Goal: Transaction & Acquisition: Subscribe to service/newsletter

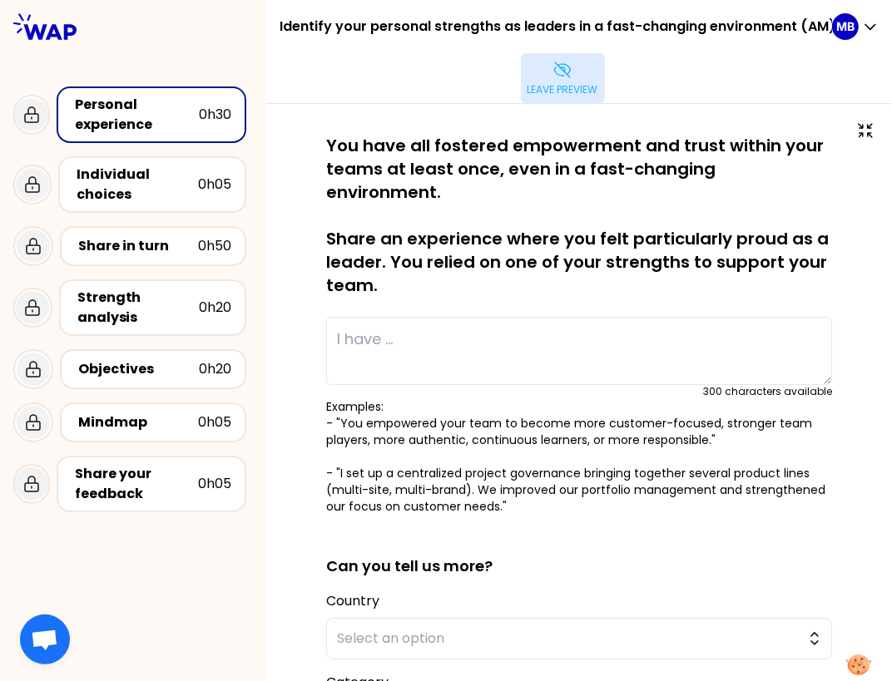
click at [566, 79] on icon at bounding box center [562, 70] width 20 height 20
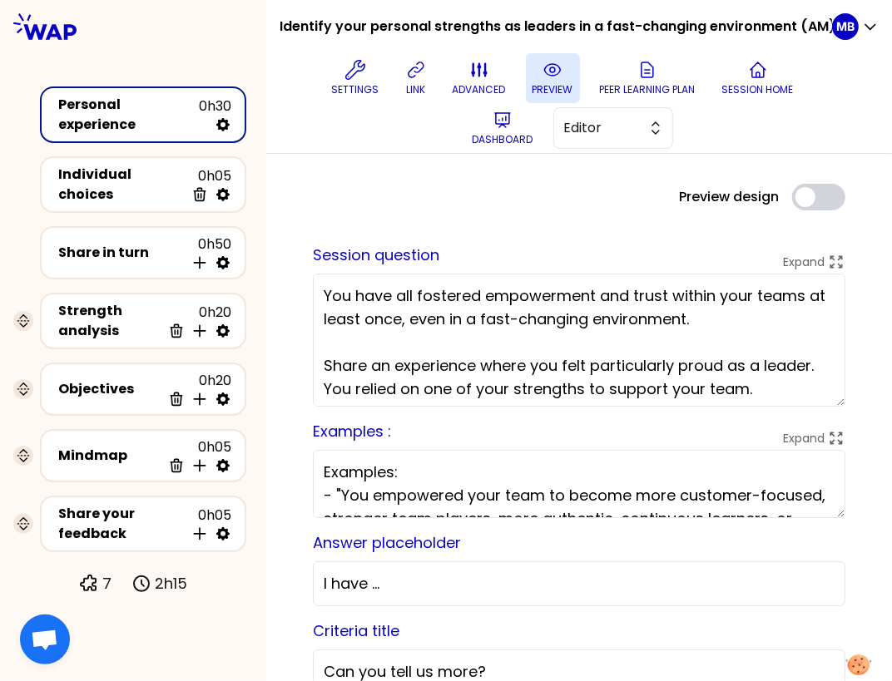
scroll to position [23, 0]
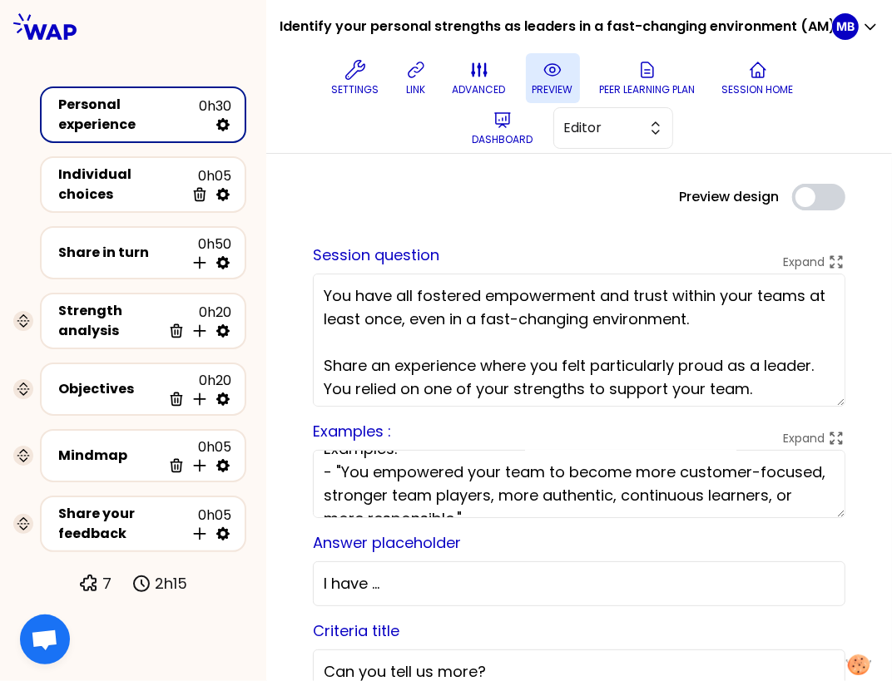
click at [343, 480] on textarea "Examples: - "You empowered your team to become more customer-focused, stronger …" at bounding box center [579, 484] width 532 height 68
click at [366, 475] on textarea "Examples: - "You empowered your team to become more customer-focused, stronger …" at bounding box center [579, 484] width 532 height 68
click at [475, 472] on textarea "Examples: - "I empowered your team to become more customer-focused, stronger te…" at bounding box center [579, 484] width 532 height 68
type textarea "Examples: - "I empowered my team to become more customer-focused, stronger team…"
click at [551, 80] on button "preview" at bounding box center [553, 78] width 54 height 50
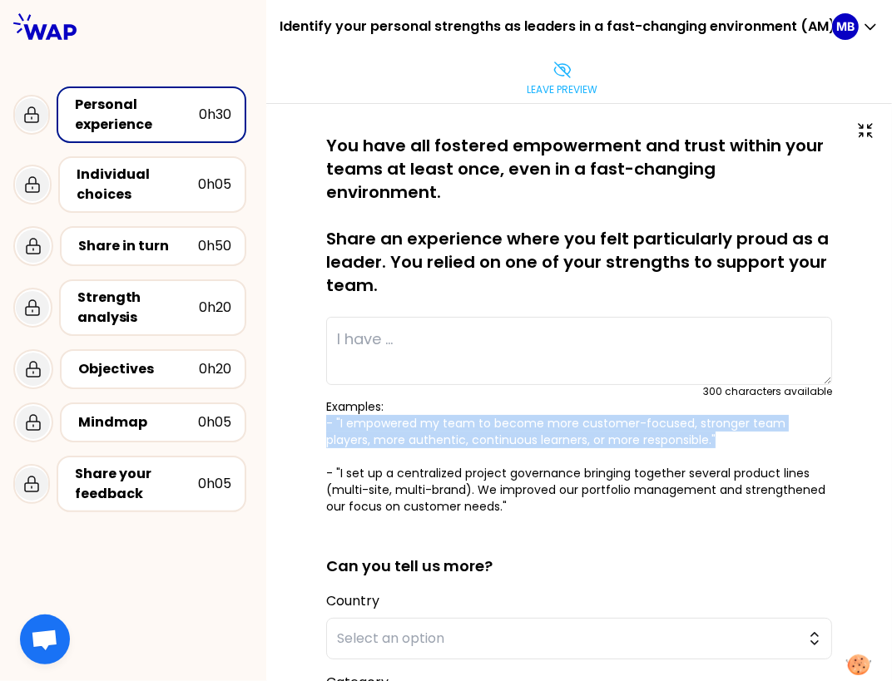
drag, startPoint x: 318, startPoint y: 394, endPoint x: 676, endPoint y: 410, distance: 358.8
click at [676, 410] on div "saved You have all fostered empowerment and trust within your teams at least on…" at bounding box center [578, 558] width 559 height 848
click at [623, 405] on p "Examples: - "I empowered my team to become more customer-focused, stronger team…" at bounding box center [579, 456] width 506 height 116
drag, startPoint x: 577, startPoint y: 399, endPoint x: 667, endPoint y: 411, distance: 90.6
click at [667, 411] on p "Examples: - "I empowered my team to become more customer-focused, stronger team…" at bounding box center [579, 456] width 506 height 116
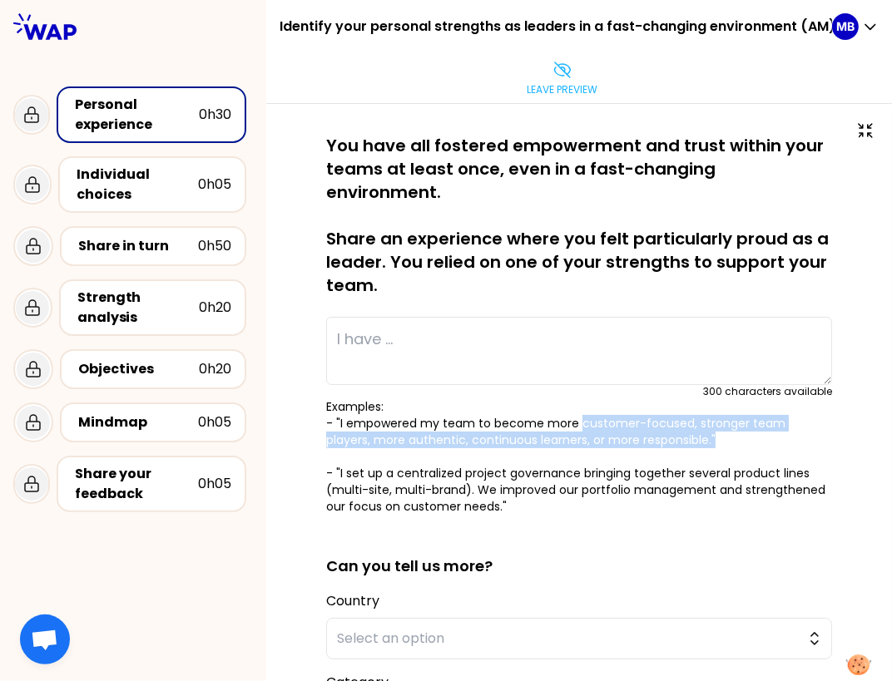
click at [667, 411] on p "Examples: - "I empowered my team to become more customer-focused, stronger team…" at bounding box center [579, 456] width 506 height 116
drag, startPoint x: 319, startPoint y: 397, endPoint x: 681, endPoint y: 424, distance: 362.8
click at [681, 424] on div "saved You have all fostered empowerment and trust within your teams at least on…" at bounding box center [578, 558] width 559 height 848
click at [669, 416] on p "Examples: - "I empowered my team to become more customer-focused, stronger team…" at bounding box center [579, 456] width 506 height 116
drag, startPoint x: 678, startPoint y: 416, endPoint x: 315, endPoint y: 399, distance: 363.0
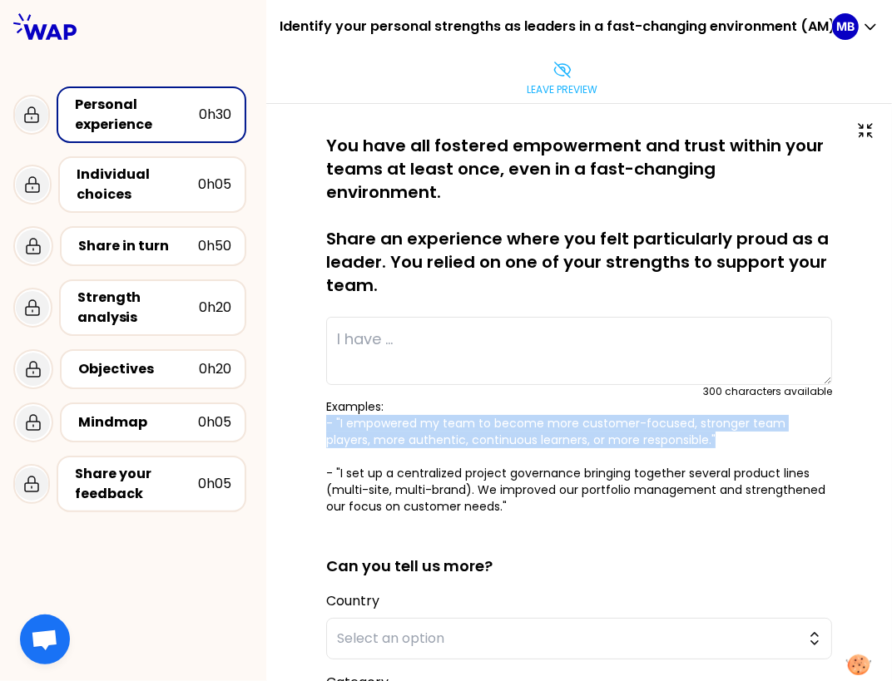
click at [315, 399] on div "saved You have all fostered empowerment and trust within your teams at least on…" at bounding box center [578, 558] width 559 height 848
click at [327, 398] on p "Examples: - "I empowered my team to become more customer-focused, stronger team…" at bounding box center [579, 456] width 506 height 116
drag, startPoint x: 319, startPoint y: 394, endPoint x: 691, endPoint y: 415, distance: 372.4
click at [691, 415] on div "saved You have all fostered empowerment and trust within your teams at least on…" at bounding box center [578, 558] width 559 height 848
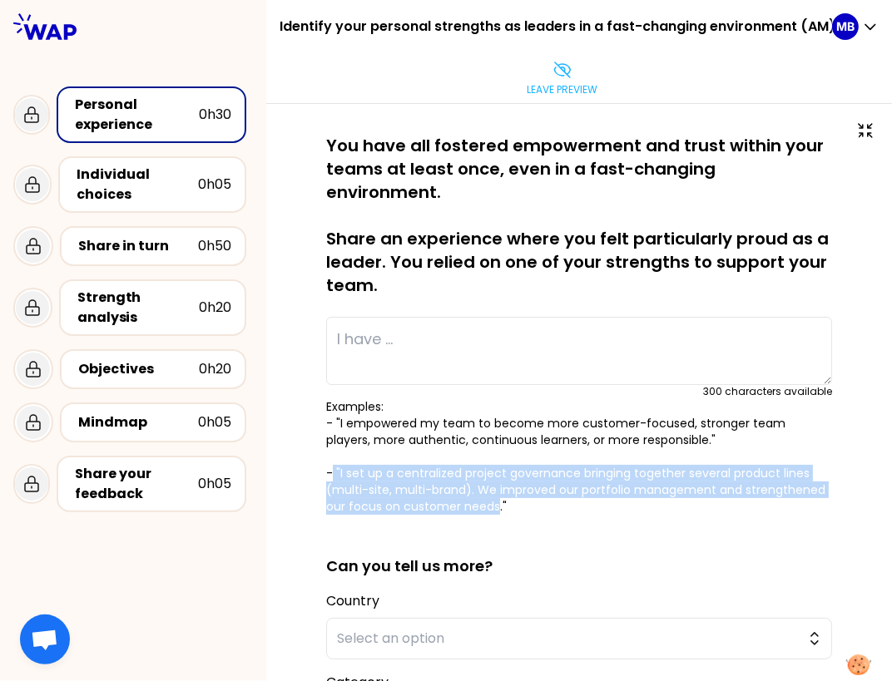
drag, startPoint x: 332, startPoint y: 449, endPoint x: 494, endPoint y: 479, distance: 164.9
click at [494, 479] on p "Examples: - "I empowered my team to become more customer-focused, stronger team…" at bounding box center [579, 456] width 506 height 116
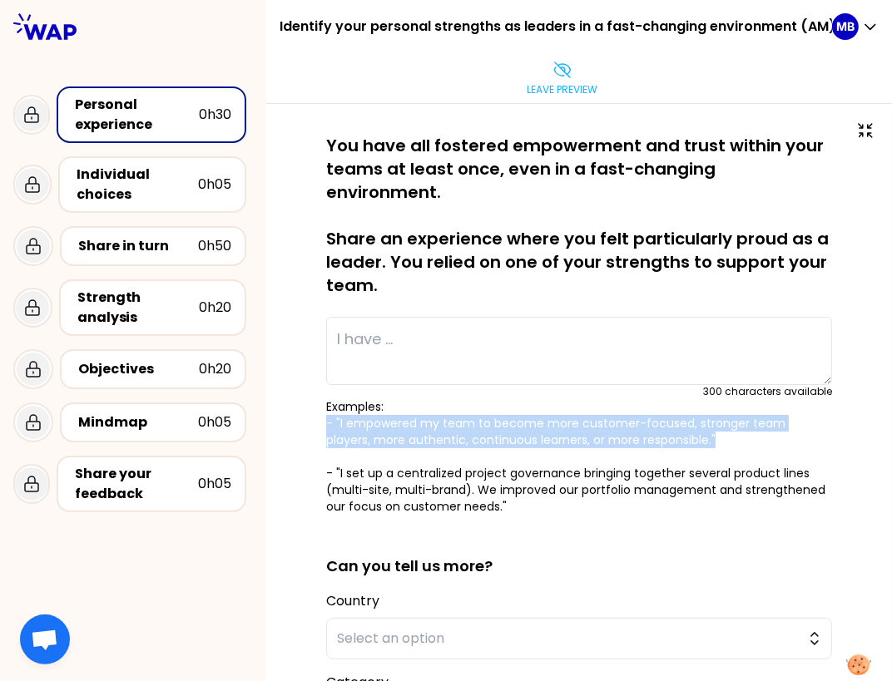
drag, startPoint x: 317, startPoint y: 396, endPoint x: 667, endPoint y: 411, distance: 350.5
click at [667, 411] on div "saved You have all fostered empowerment and trust within your teams at least on…" at bounding box center [578, 558] width 559 height 848
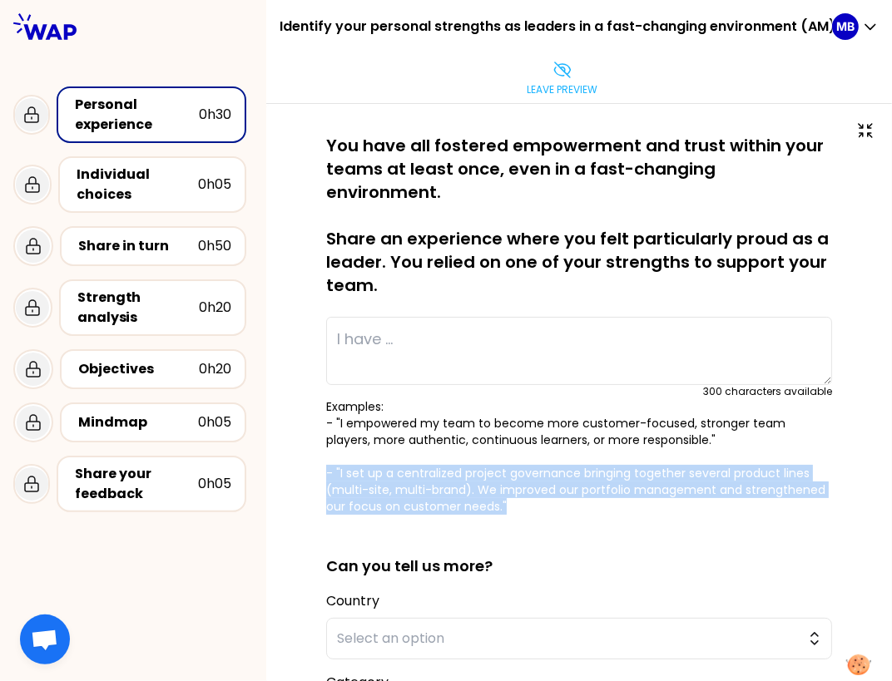
drag, startPoint x: 516, startPoint y: 483, endPoint x: 324, endPoint y: 448, distance: 195.3
click at [324, 448] on div "saved You have all fostered empowerment and trust within your teams at least on…" at bounding box center [578, 558] width 559 height 848
click at [512, 488] on p "Examples: - "I empowered my team to become more customer-focused, stronger team…" at bounding box center [579, 456] width 506 height 116
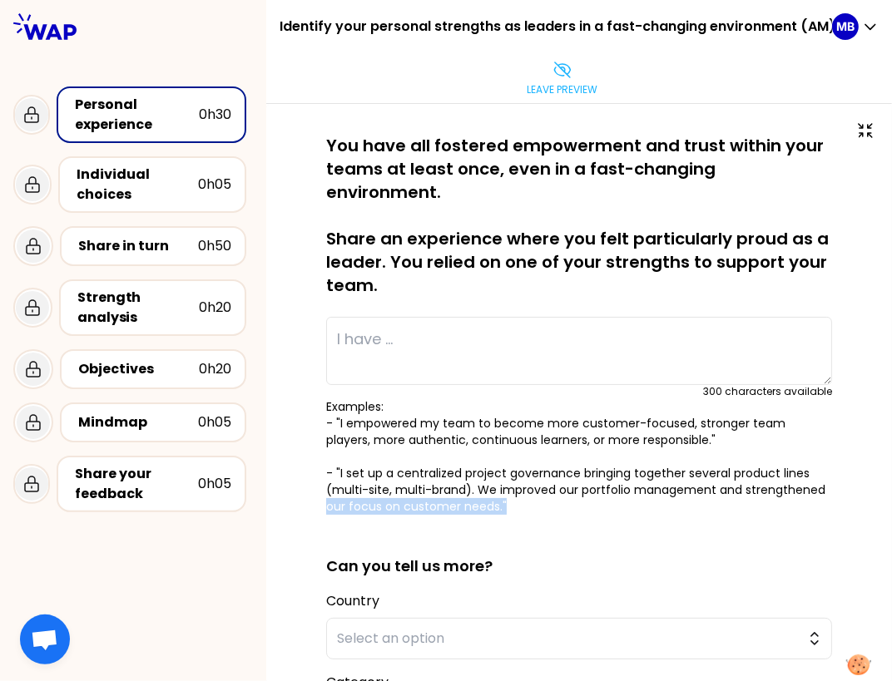
drag, startPoint x: 512, startPoint y: 486, endPoint x: 314, endPoint y: 477, distance: 197.3
click at [314, 477] on div "saved You have all fostered empowerment and trust within your teams at least on…" at bounding box center [578, 558] width 559 height 848
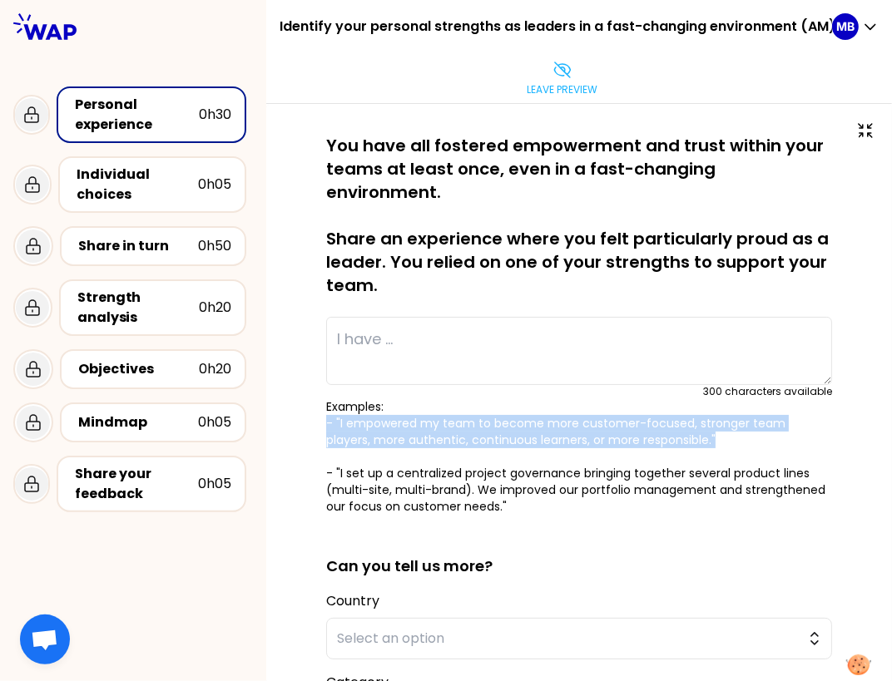
drag, startPoint x: 317, startPoint y: 399, endPoint x: 681, endPoint y: 408, distance: 364.4
click at [681, 408] on div "saved You have all fostered empowerment and trust within your teams at least on…" at bounding box center [578, 558] width 559 height 848
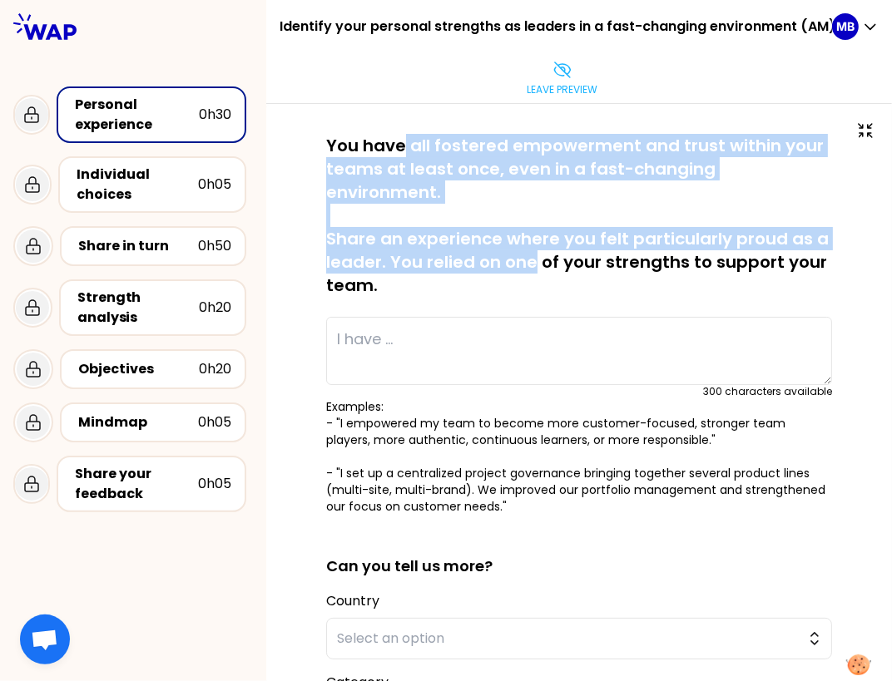
drag, startPoint x: 405, startPoint y: 146, endPoint x: 535, endPoint y: 230, distance: 155.0
click at [535, 230] on p "You have all fostered empowerment and trust within your teams at least once, ev…" at bounding box center [579, 215] width 506 height 163
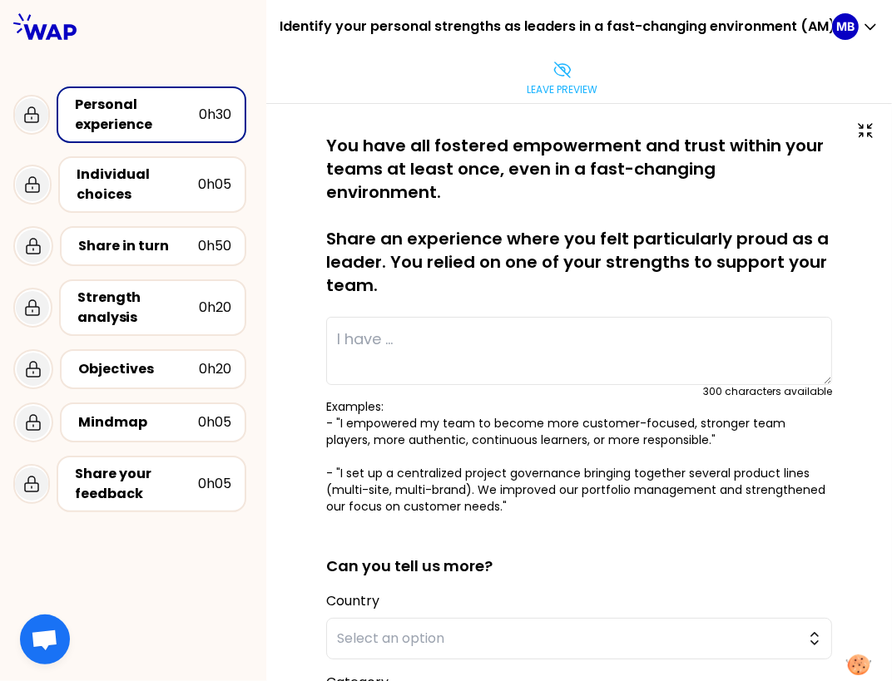
click at [413, 263] on p "You have all fostered empowerment and trust within your teams at least once, ev…" at bounding box center [579, 215] width 506 height 163
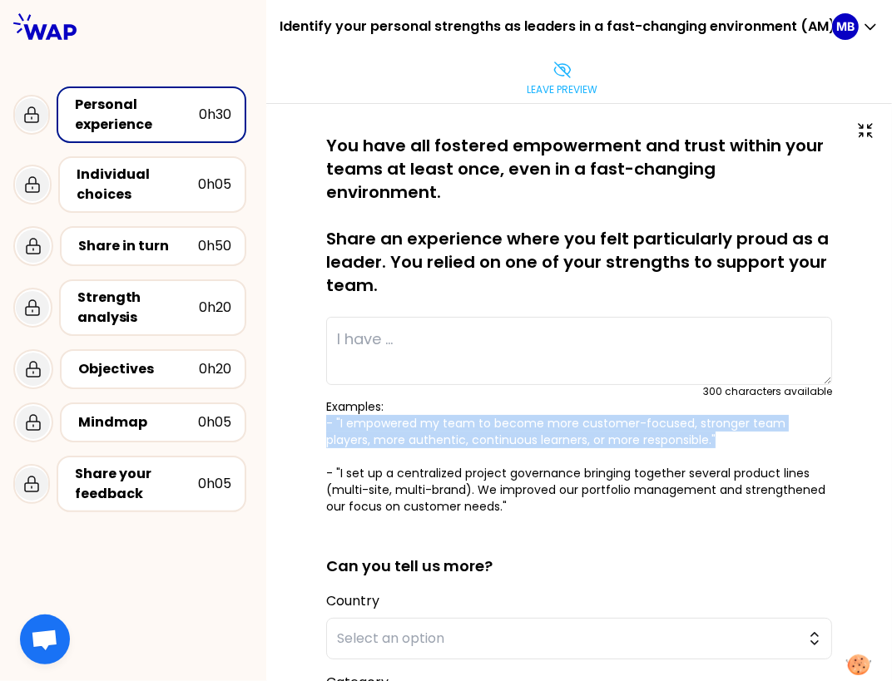
drag, startPoint x: 319, startPoint y: 392, endPoint x: 682, endPoint y: 422, distance: 363.9
click at [682, 422] on div "saved You have all fostered empowerment and trust within your teams at least on…" at bounding box center [578, 558] width 559 height 848
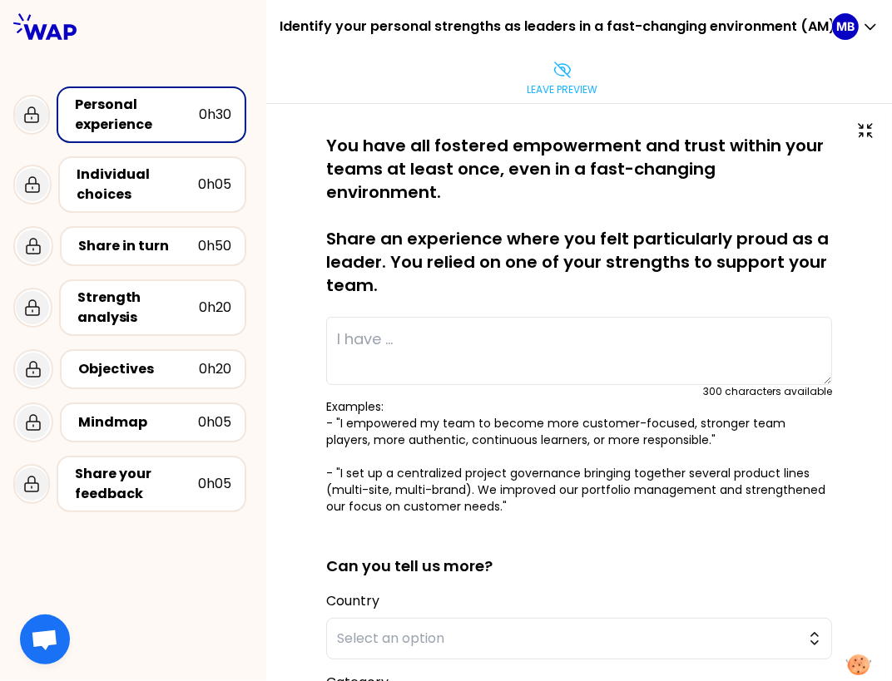
click at [601, 528] on h2 "Can you tell us more?" at bounding box center [579, 553] width 506 height 50
click at [553, 79] on icon at bounding box center [562, 70] width 20 height 20
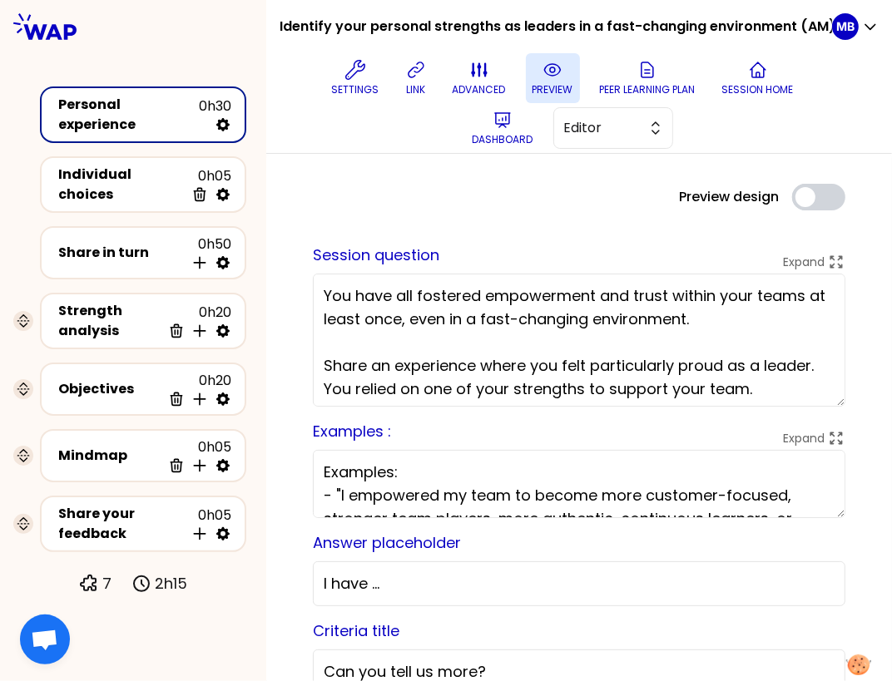
scroll to position [44, 0]
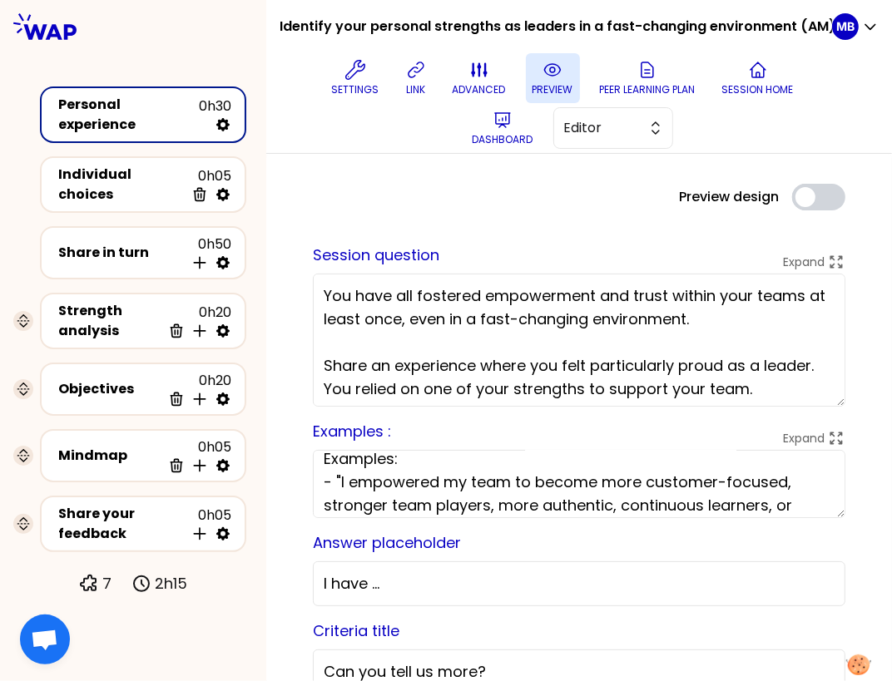
drag, startPoint x: 425, startPoint y: 499, endPoint x: 316, endPoint y: 482, distance: 110.2
click at [316, 482] on textarea "Examples: - "I empowered my team to become more customer-focused, stronger team…" at bounding box center [579, 484] width 532 height 68
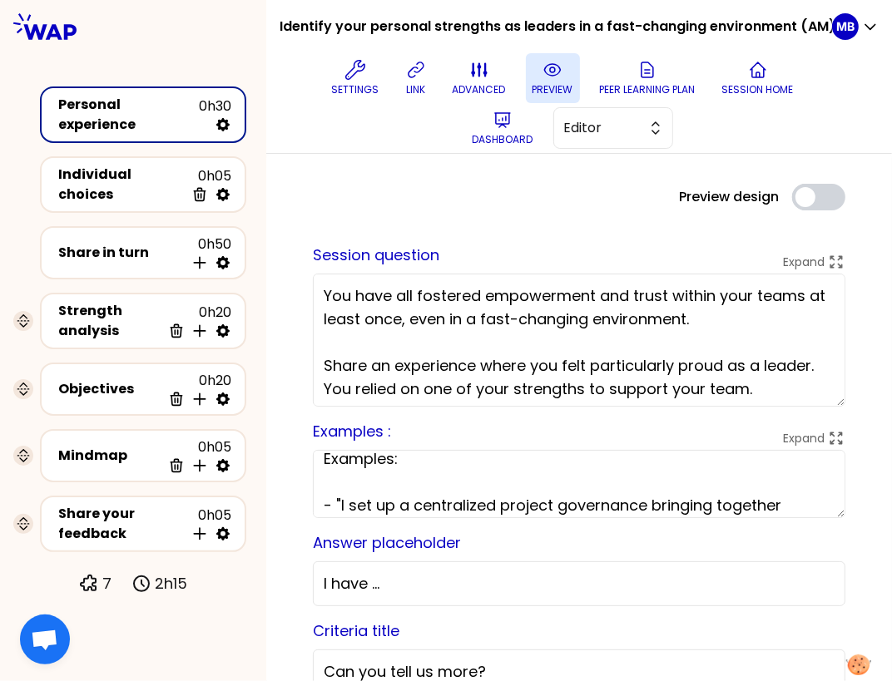
scroll to position [10, 0]
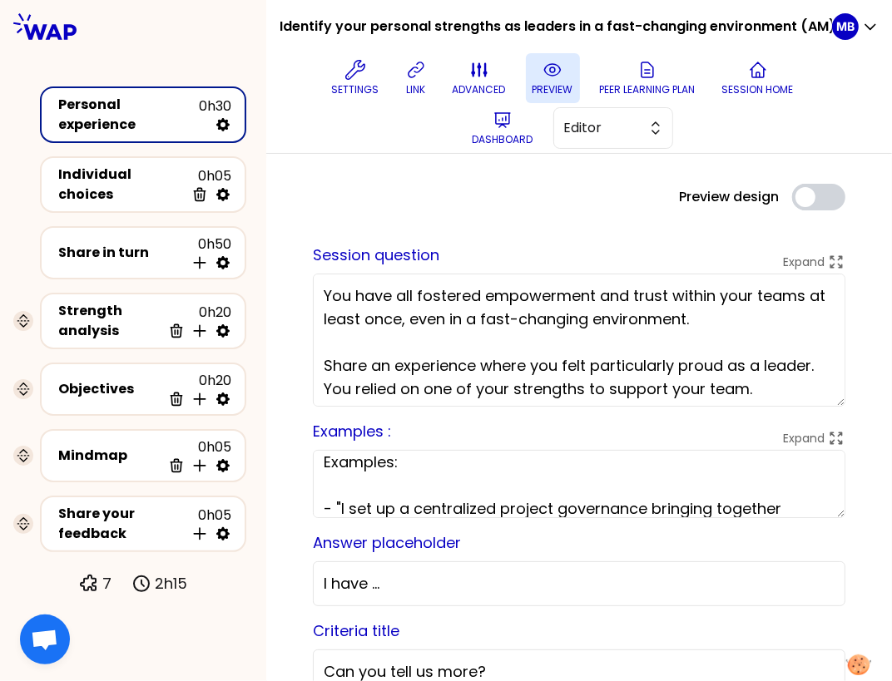
click at [329, 493] on textarea "Examples: - "I set up a centralized project governance bringing together severa…" at bounding box center [579, 484] width 532 height 68
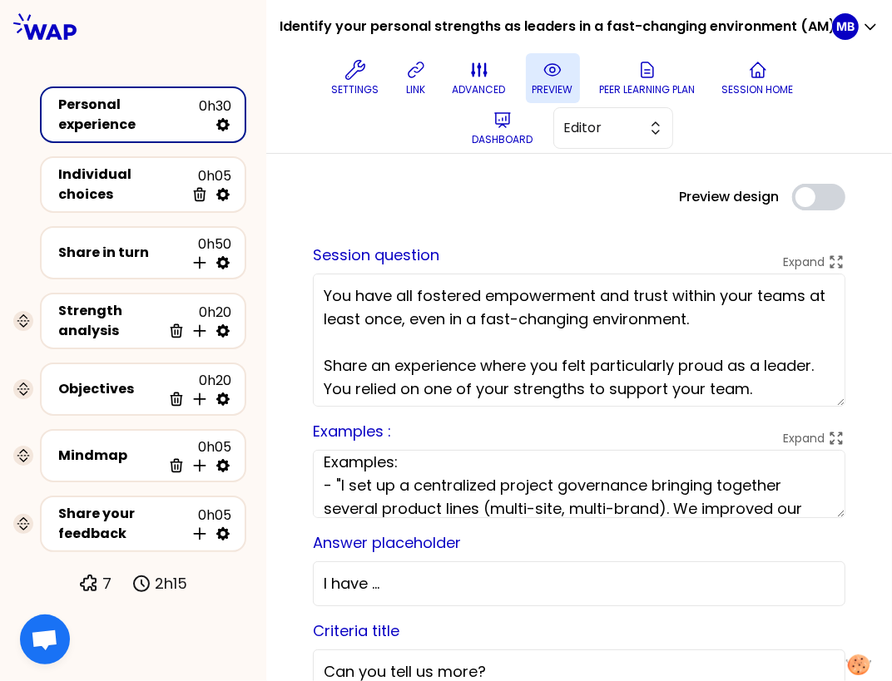
scroll to position [0, 0]
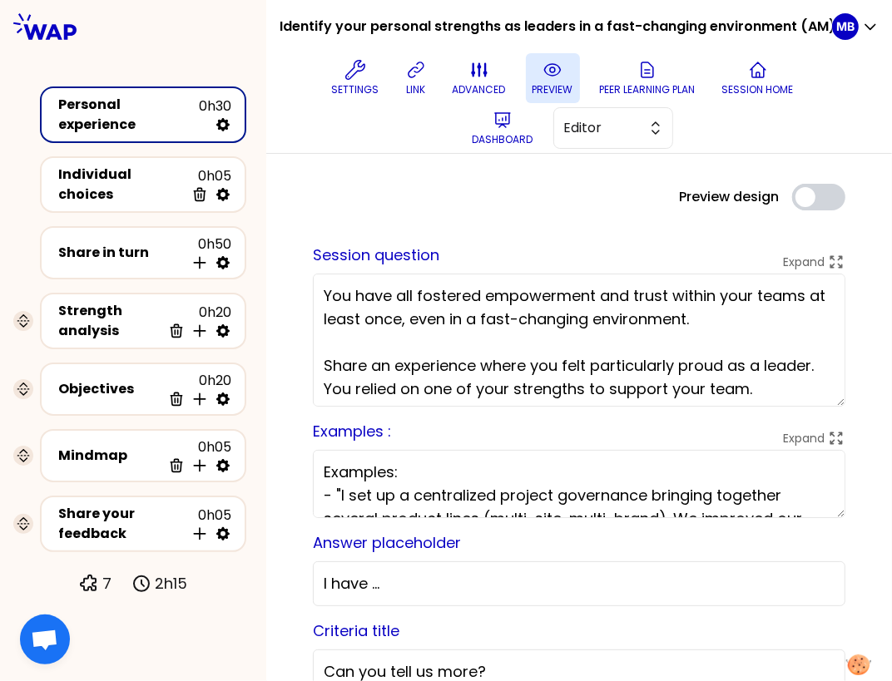
click at [394, 470] on textarea "Examples: - "I set up a centralized project governance bringing together severa…" at bounding box center [579, 484] width 532 height 68
click at [404, 470] on textarea "Example: - "I set up a centralized project governance bringing together several…" at bounding box center [579, 484] width 532 height 68
type textarea "Example: - "I set up a centralized project governance bringing together several…"
click at [527, 77] on button "preview" at bounding box center [553, 78] width 54 height 50
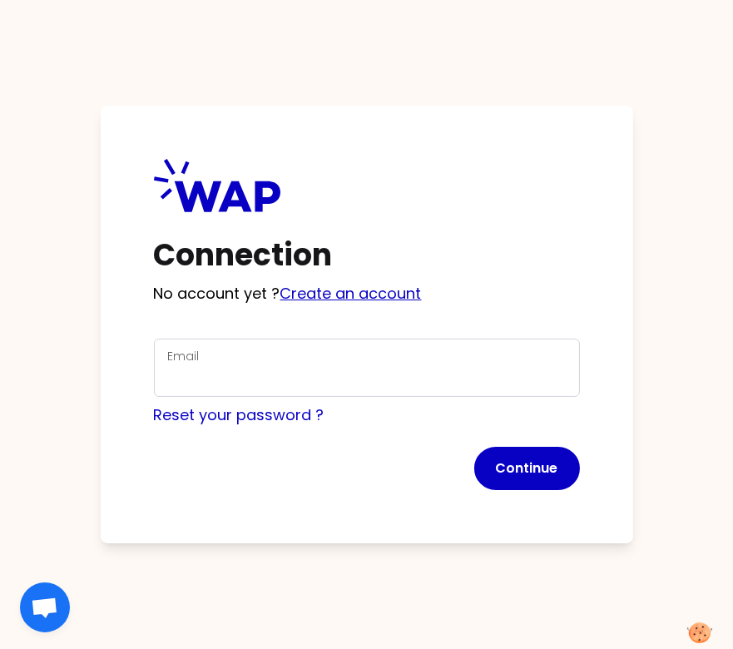
click at [331, 298] on link "Create an account" at bounding box center [350, 293] width 141 height 21
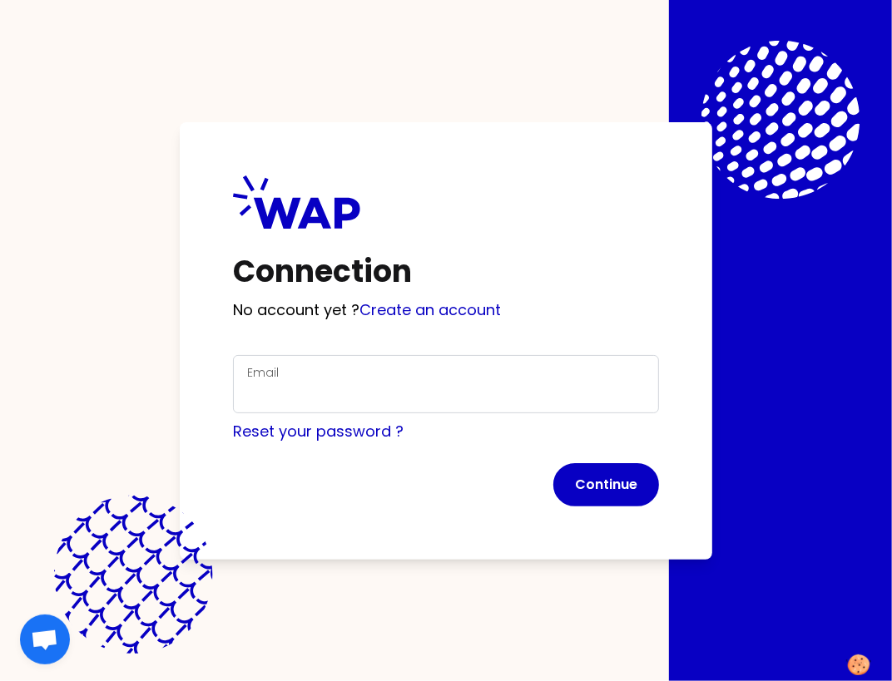
click at [401, 344] on div "Connection No account yet ? Create an account Email Reset your password ? Conti…" at bounding box center [446, 340] width 532 height 437
click at [407, 307] on link "Create an account" at bounding box center [429, 309] width 141 height 21
click at [302, 408] on div "Email" at bounding box center [446, 384] width 426 height 58
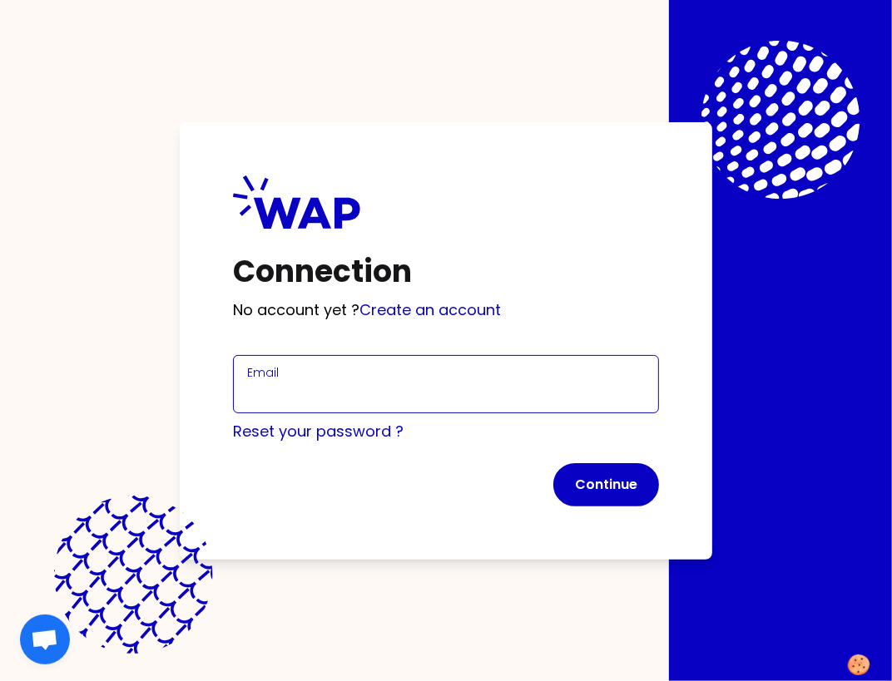
click at [281, 402] on input "Email" at bounding box center [446, 394] width 398 height 23
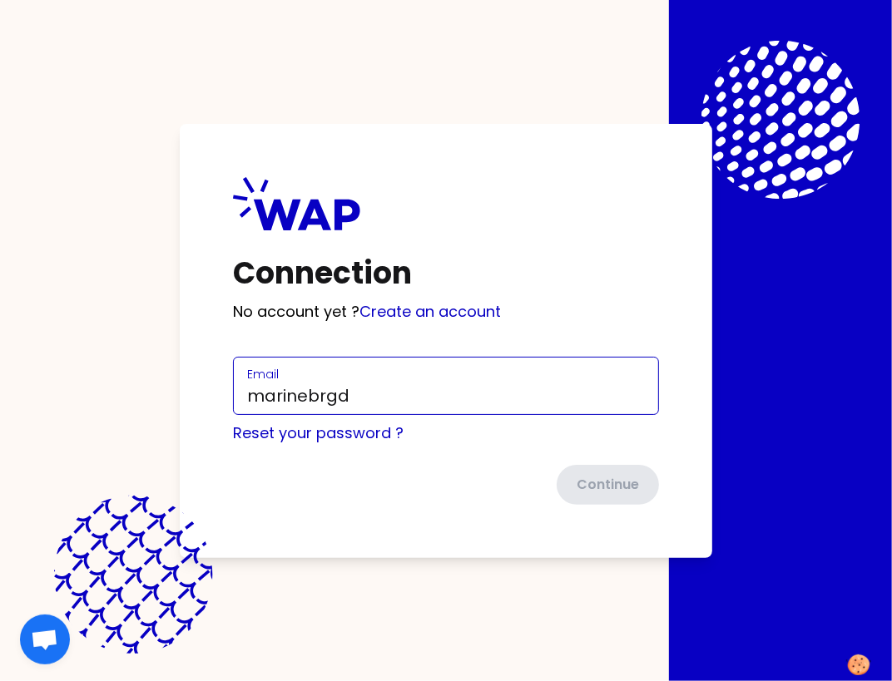
type input "[EMAIL_ADDRESS][DOMAIN_NAME]"
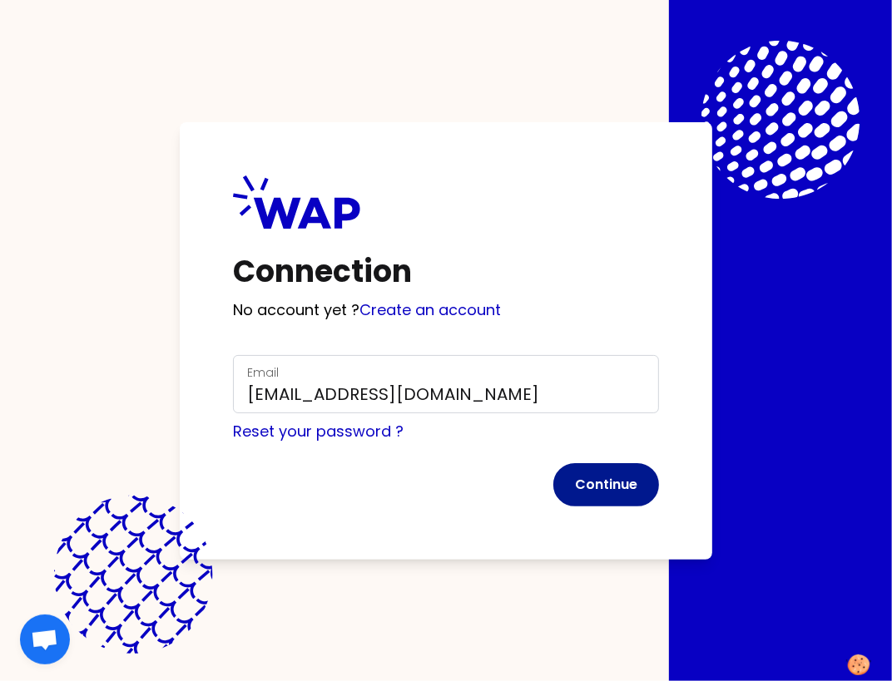
click at [578, 479] on button "Continue" at bounding box center [606, 484] width 106 height 43
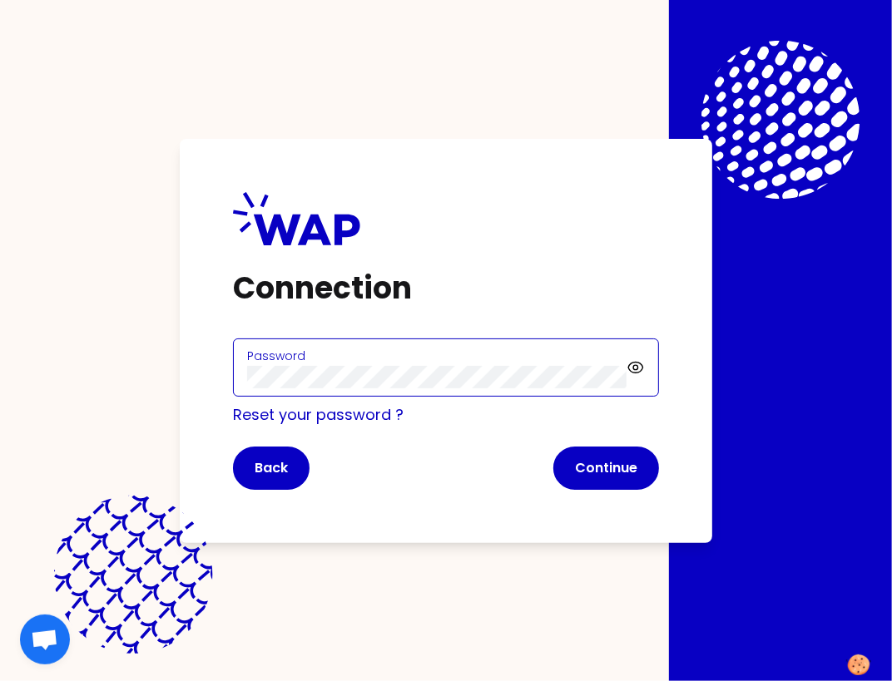
click button "Continue" at bounding box center [606, 468] width 106 height 43
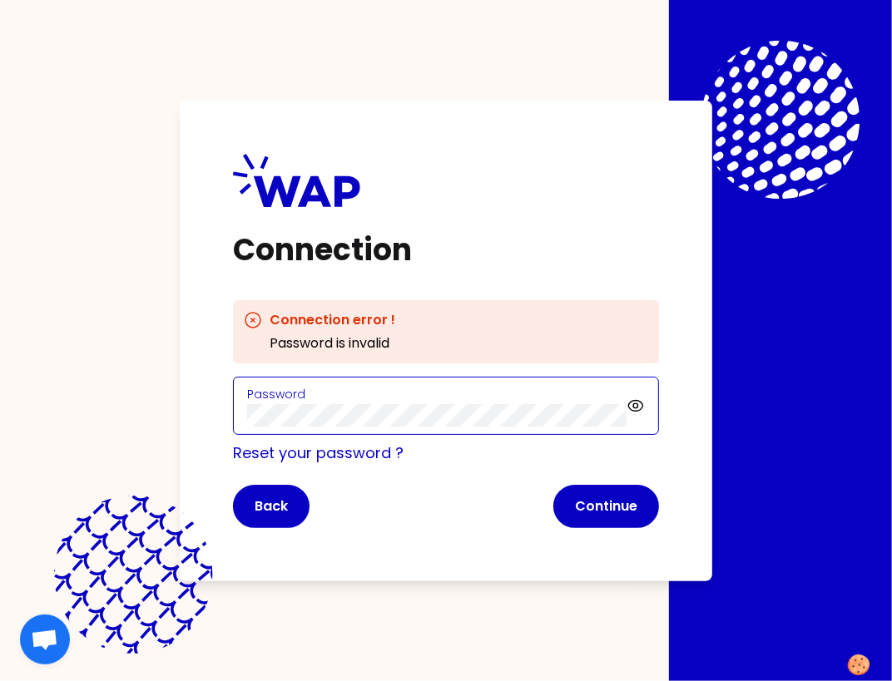
click at [162, 403] on div "Connection Connection error ! Password is invalid Password Reset your password …" at bounding box center [446, 340] width 892 height 681
click button "Continue" at bounding box center [606, 506] width 106 height 43
